Goal: Check status: Check status

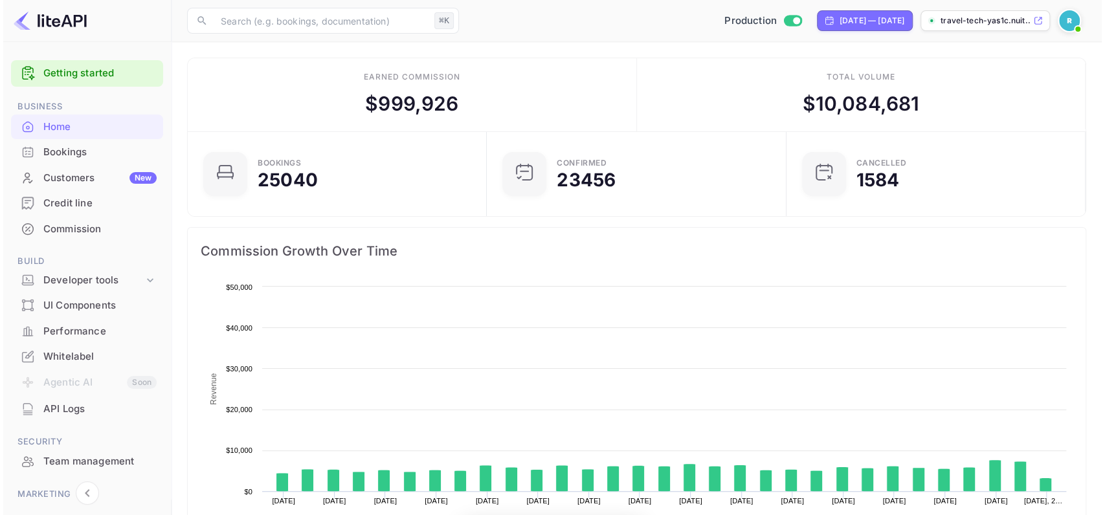
scroll to position [203, 286]
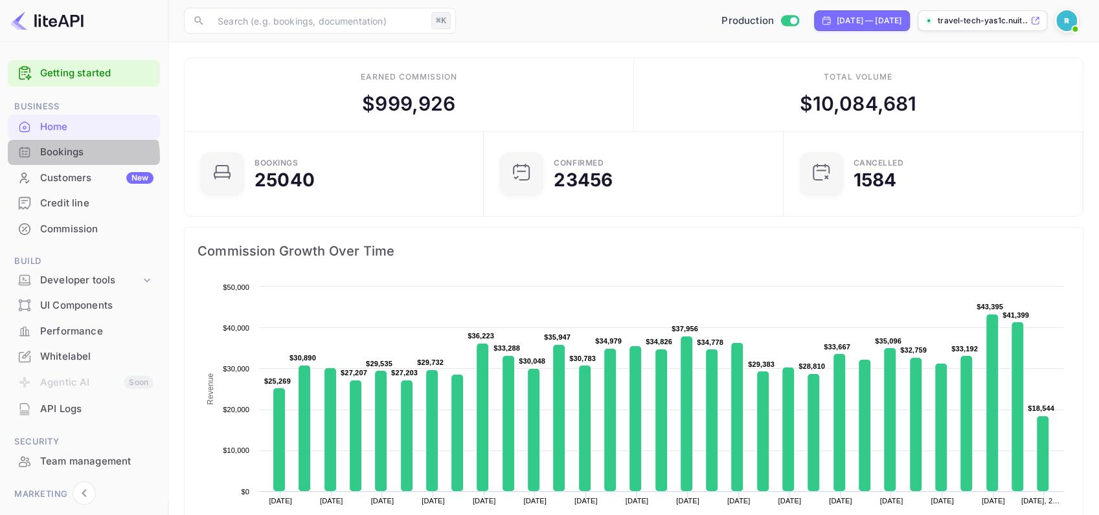
click at [72, 157] on div "Bookings" at bounding box center [96, 152] width 113 height 15
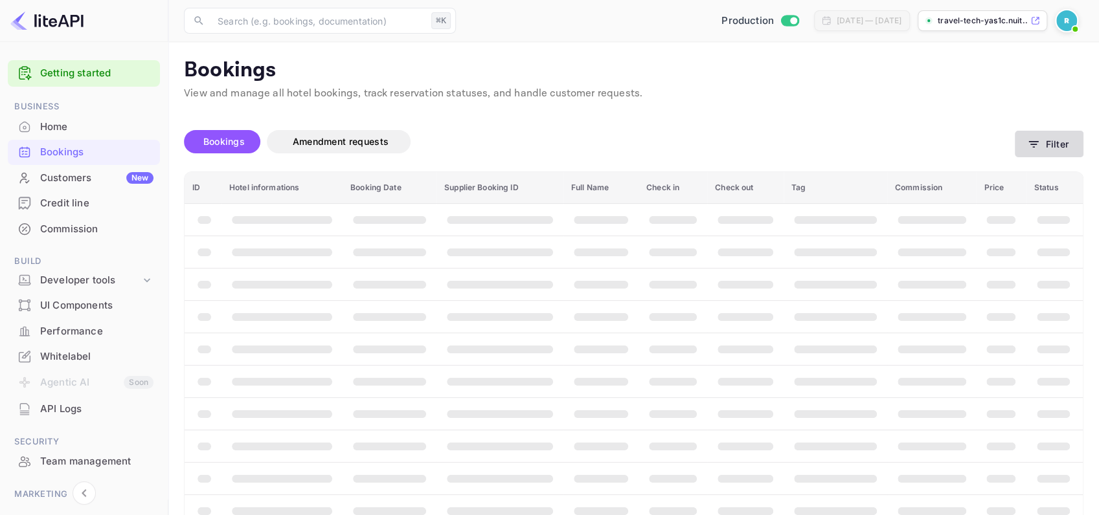
click at [1059, 155] on button "Filter" at bounding box center [1049, 144] width 69 height 27
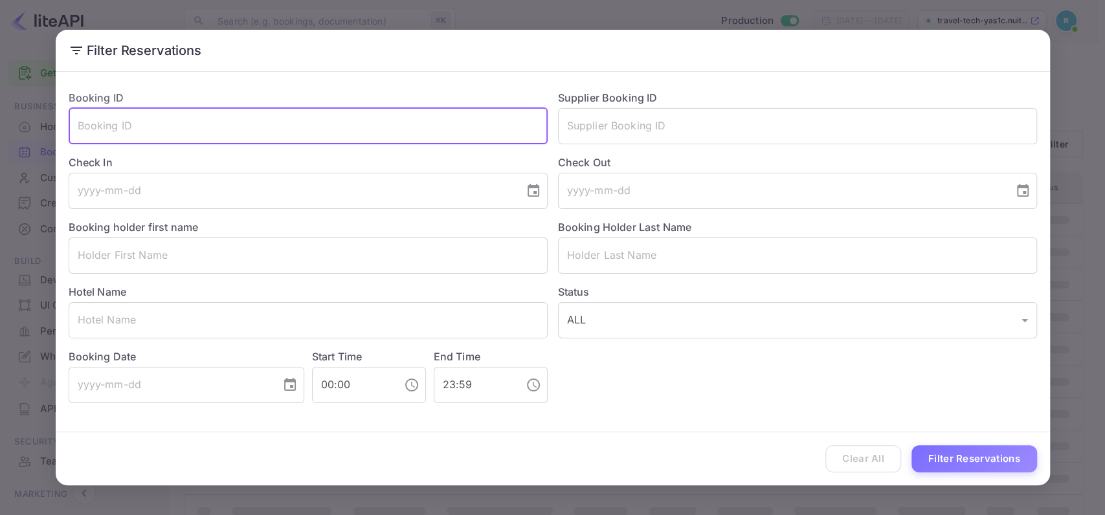
click at [328, 121] on input "text" at bounding box center [308, 126] width 479 height 36
paste input "oxW-CP0fM"
type input "oxW-CP0fM"
click at [992, 475] on div "Clear All Filter Reservations" at bounding box center [553, 459] width 994 height 54
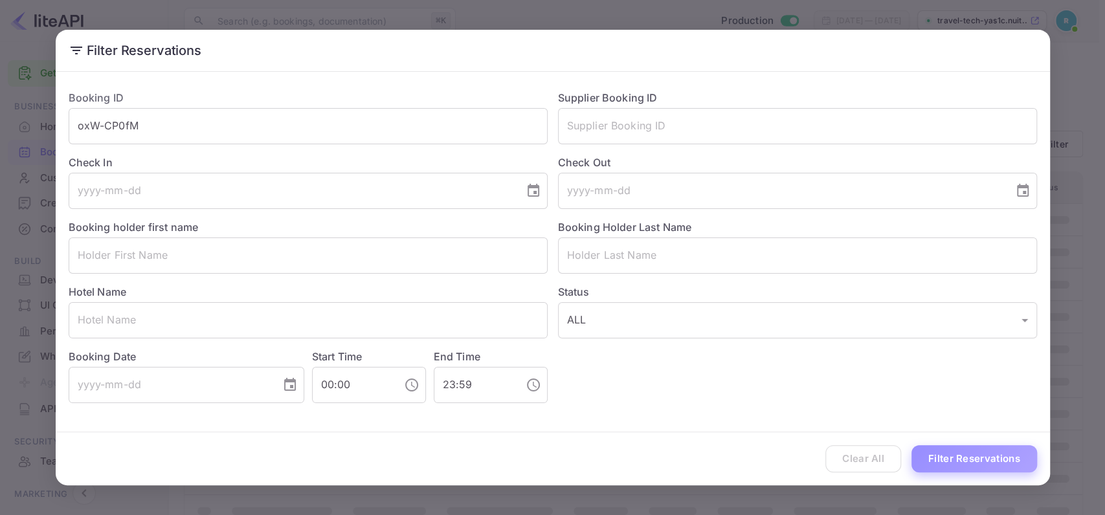
click at [987, 466] on button "Filter Reservations" at bounding box center [975, 459] width 126 height 28
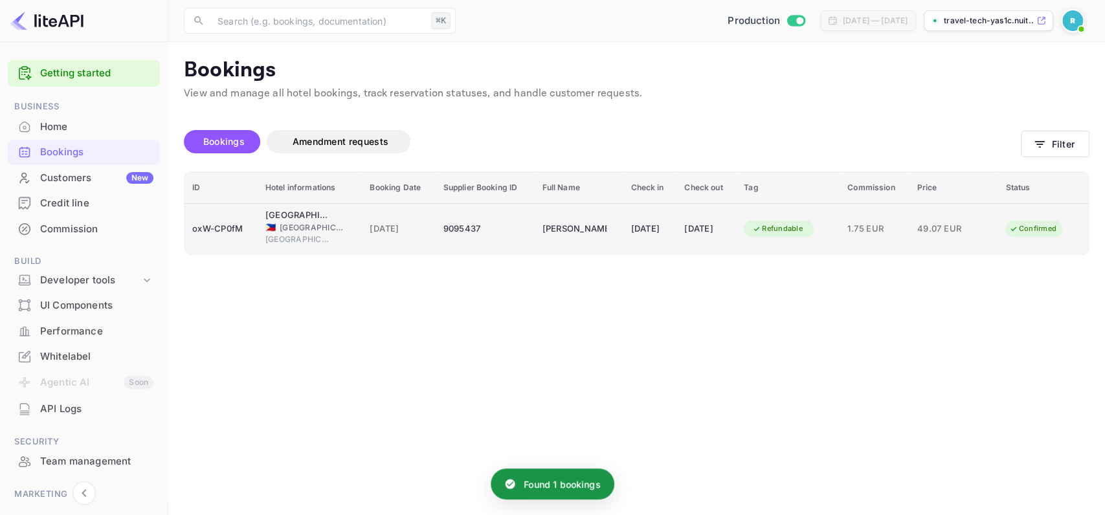
click at [932, 235] on span "49.07 EUR" at bounding box center [949, 229] width 65 height 14
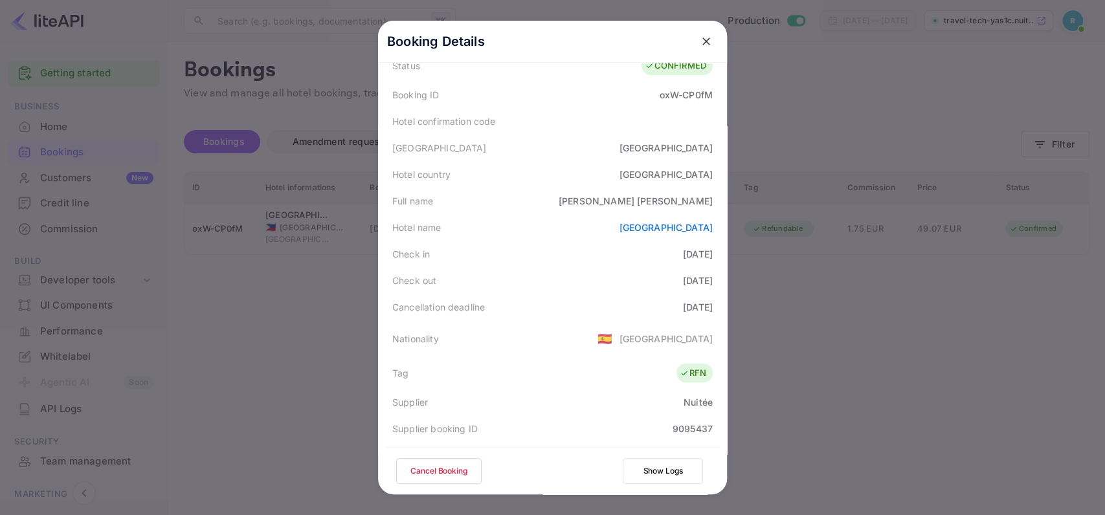
scroll to position [294, 0]
